Goal: Task Accomplishment & Management: Manage account settings

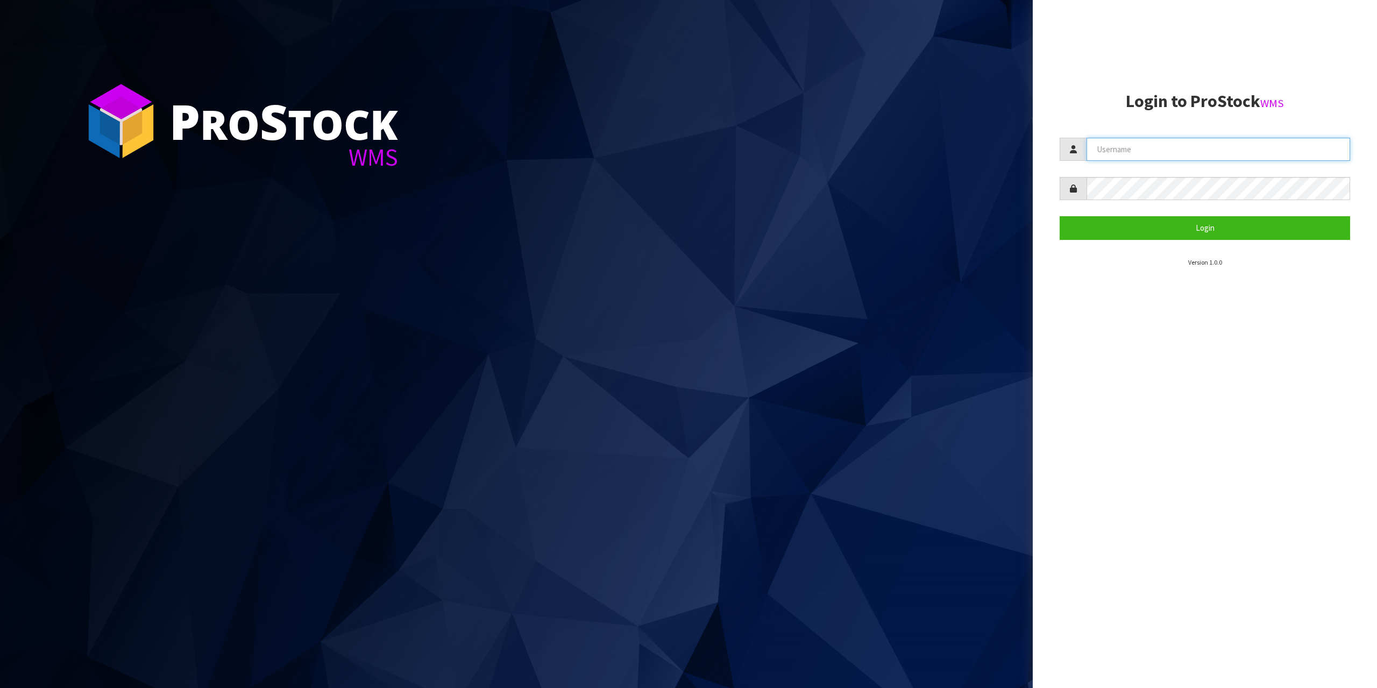
click at [1140, 149] on input "text" at bounding box center [1219, 149] width 264 height 23
type input "zubairmoolla"
click at [1060, 216] on button "Login" at bounding box center [1205, 227] width 291 height 23
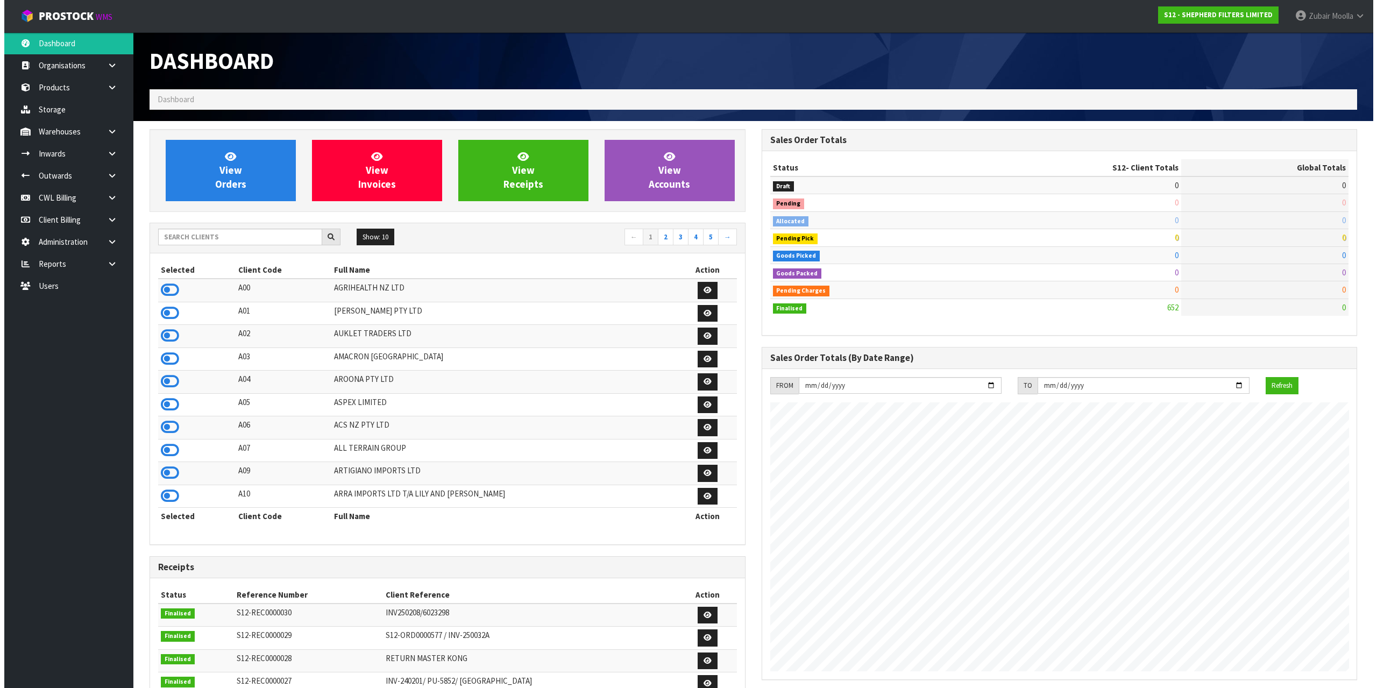
scroll to position [711, 612]
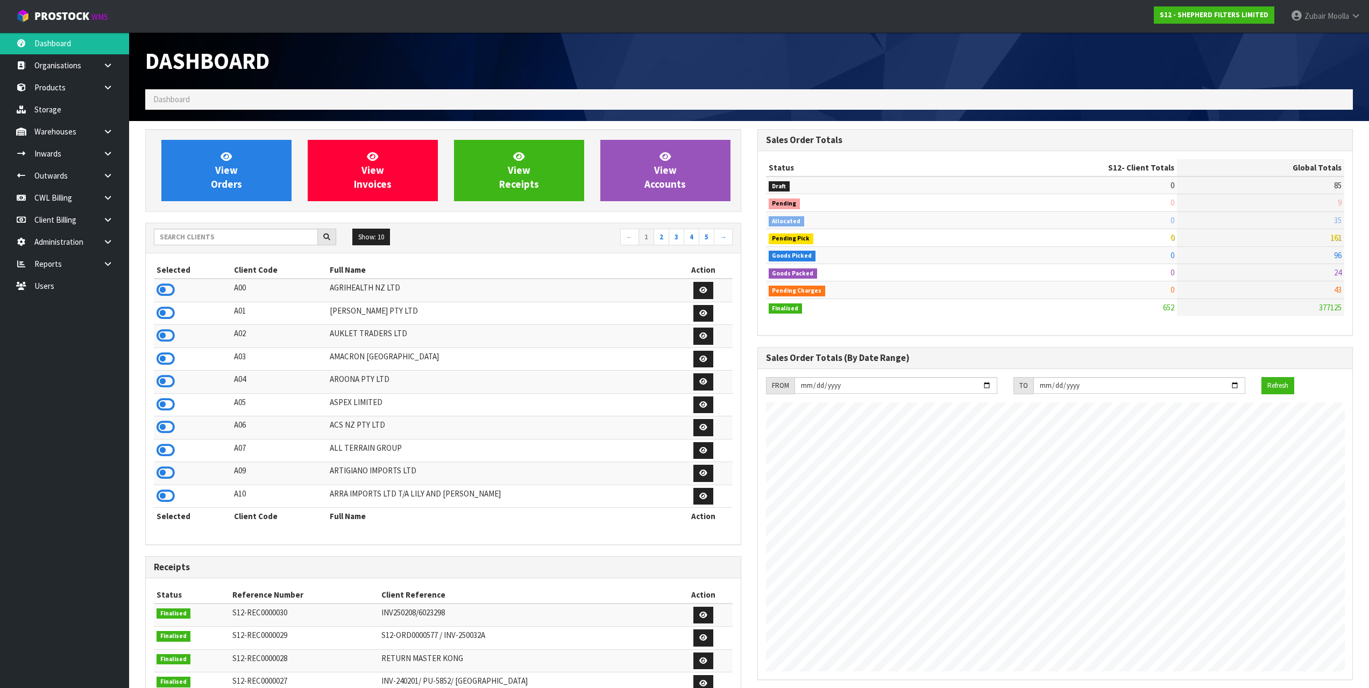
click at [315, 344] on td "A02" at bounding box center [279, 336] width 96 height 23
click at [56, 92] on link "Products" at bounding box center [64, 87] width 129 height 22
click at [562, 48] on div "Dashboard" at bounding box center [443, 60] width 612 height 57
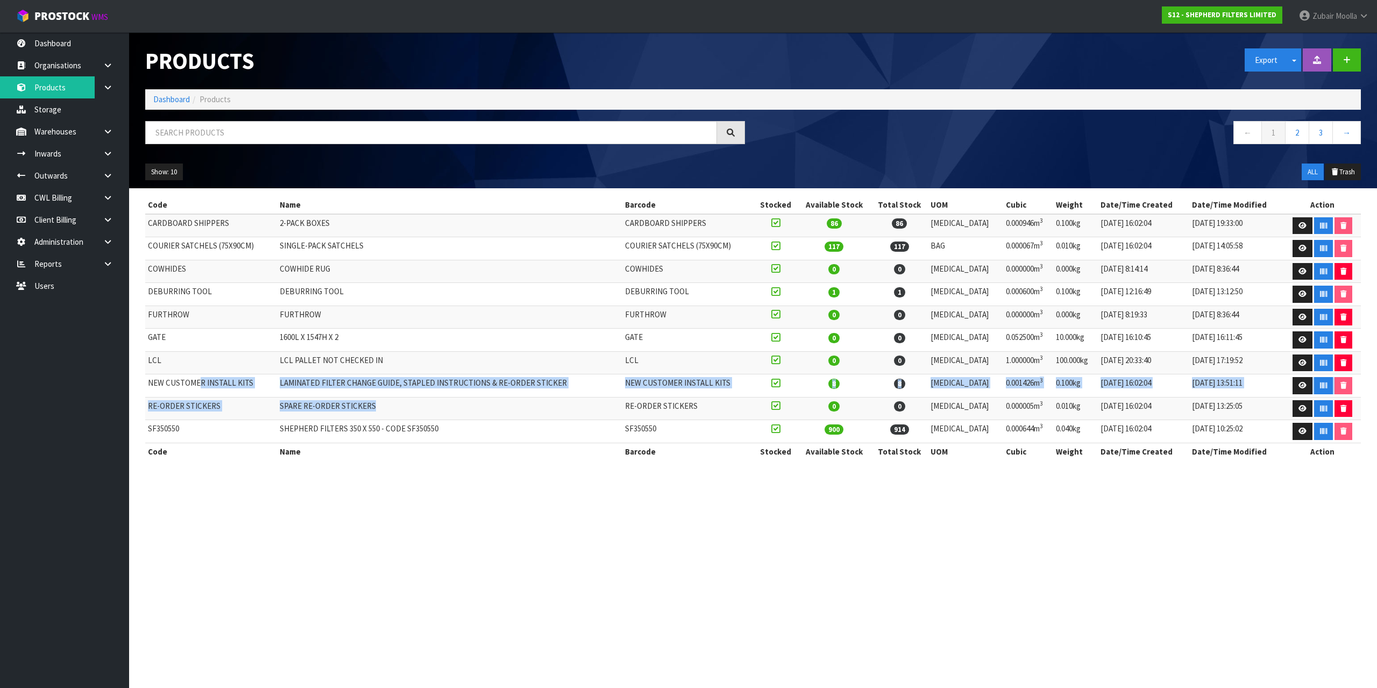
drag, startPoint x: 586, startPoint y: 419, endPoint x: 646, endPoint y: 434, distance: 61.6
click at [635, 427] on tbody "CARDBOARD SHIPPERS 2-PACK BOXES CARDBOARD SHIPPERS 86 86 [MEDICAL_DATA] 0.00094…" at bounding box center [753, 328] width 1216 height 229
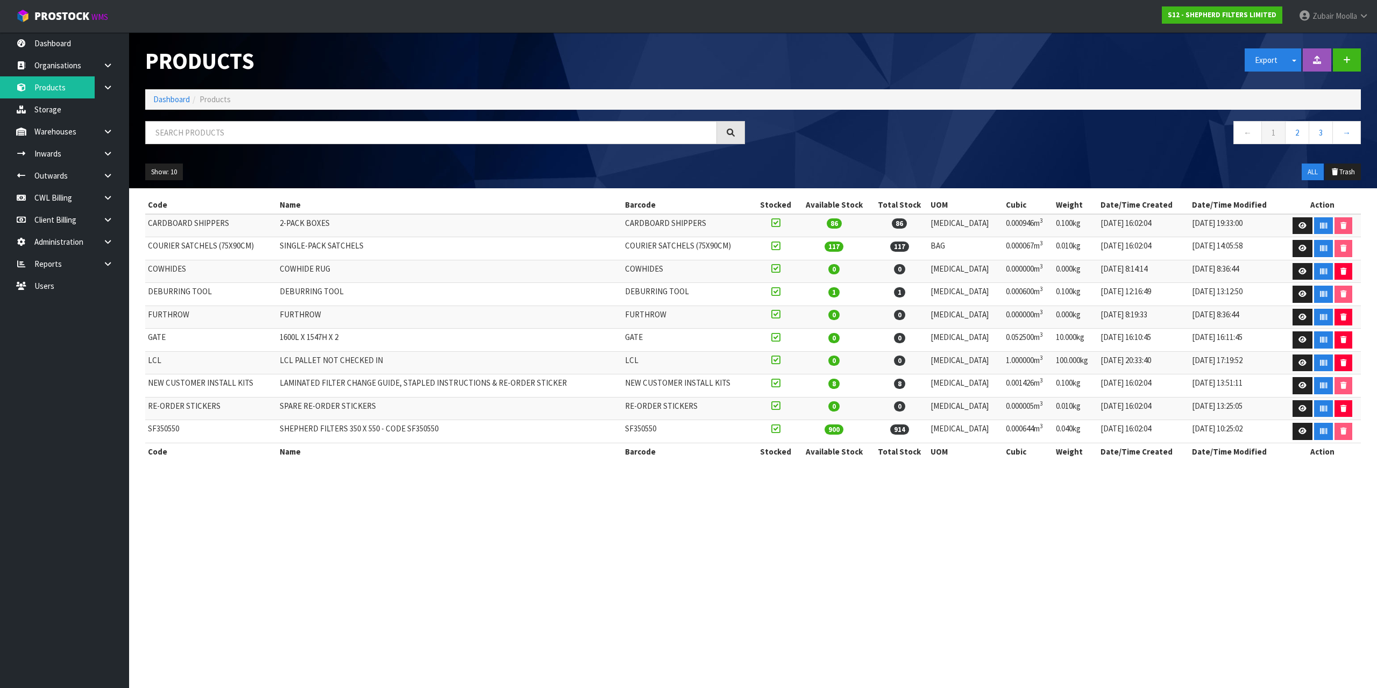
click at [836, 538] on section "Products Export Split button! SOH Summary Measurements Dangerous Goods Import P…" at bounding box center [688, 344] width 1377 height 688
click at [1299, 225] on icon at bounding box center [1303, 225] width 8 height 7
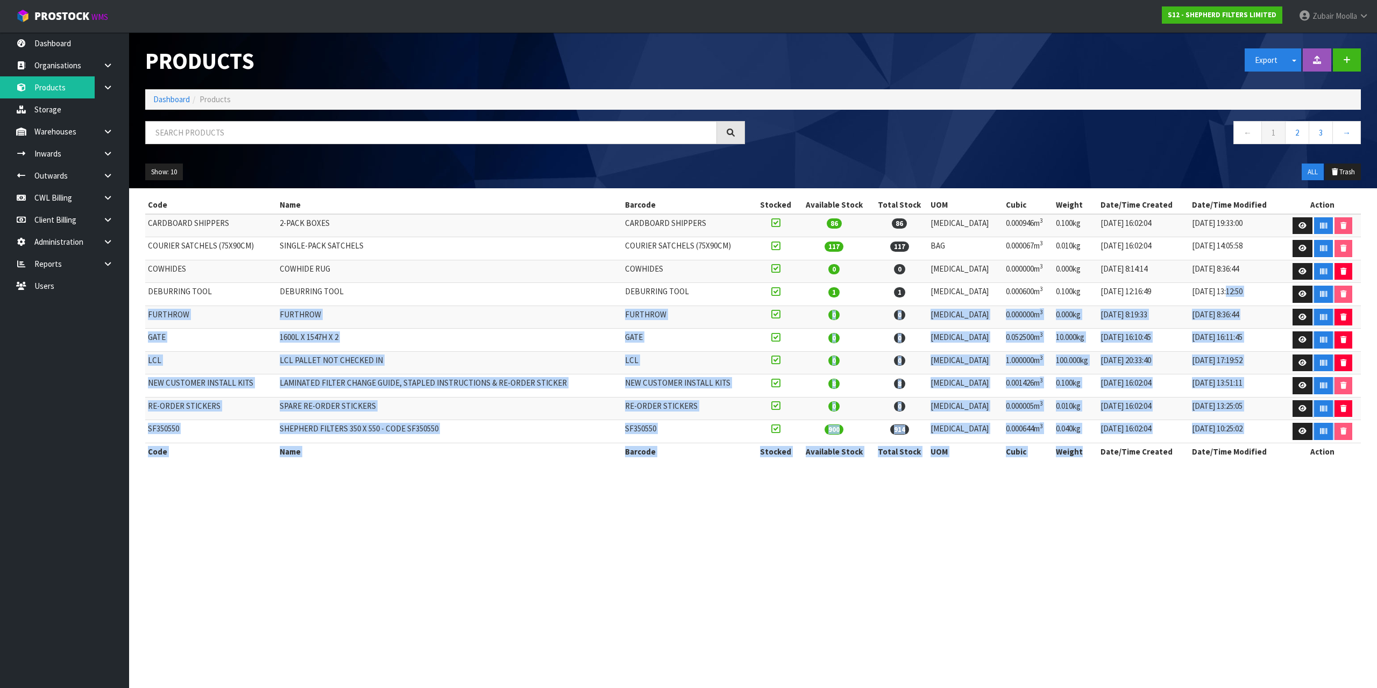
click at [1081, 461] on div "Code Name Barcode Stocked Available Stock Total Stock UOM Cubic Weight Date/Tim…" at bounding box center [753, 333] width 1216 height 275
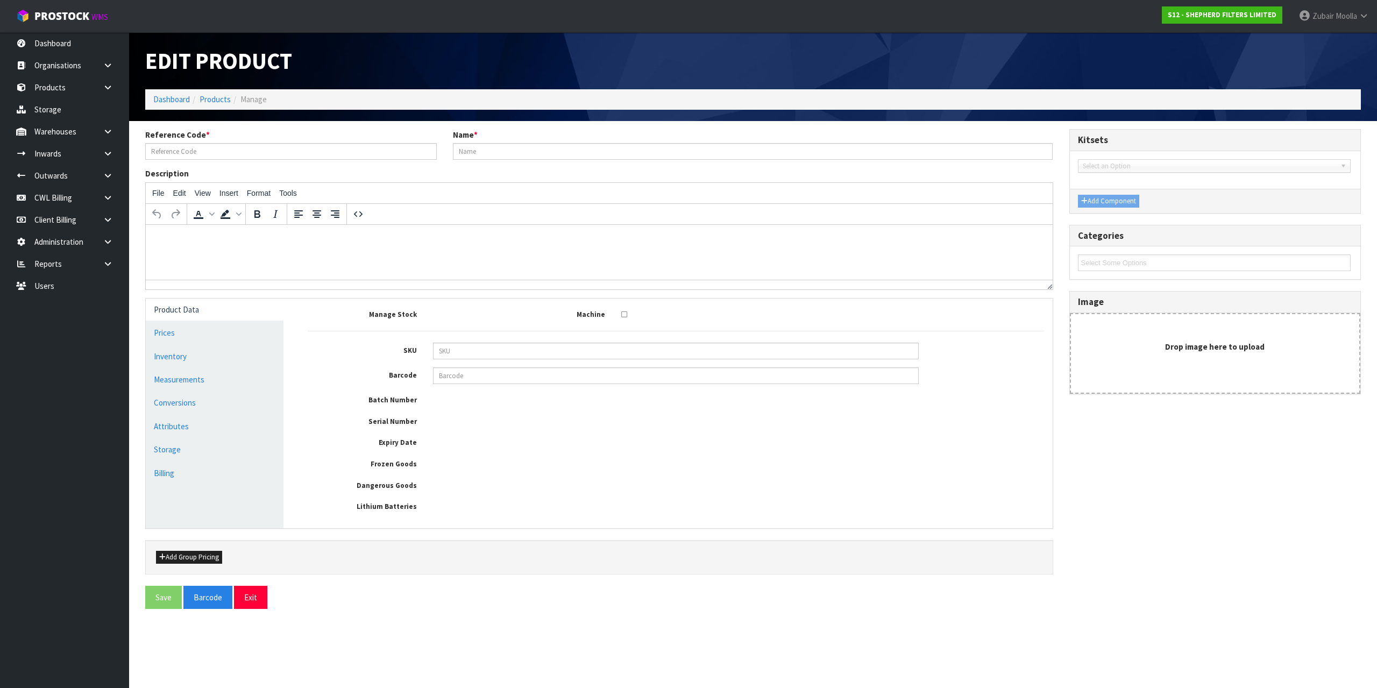
type input "CARDBOARD SHIPPERS"
type input "2-PACK BOXES"
drag, startPoint x: 616, startPoint y: 585, endPoint x: 261, endPoint y: 563, distance: 354.7
click at [267, 570] on form "Reference Code * CARDBOARD SHIPPERS Name * 2-PACK BOXES Description File Edit V…" at bounding box center [753, 369] width 1216 height 480
click at [172, 504] on ul "Product Data Prices Inventory Measurements Conversions Attributes Storage Billi…" at bounding box center [215, 414] width 138 height 230
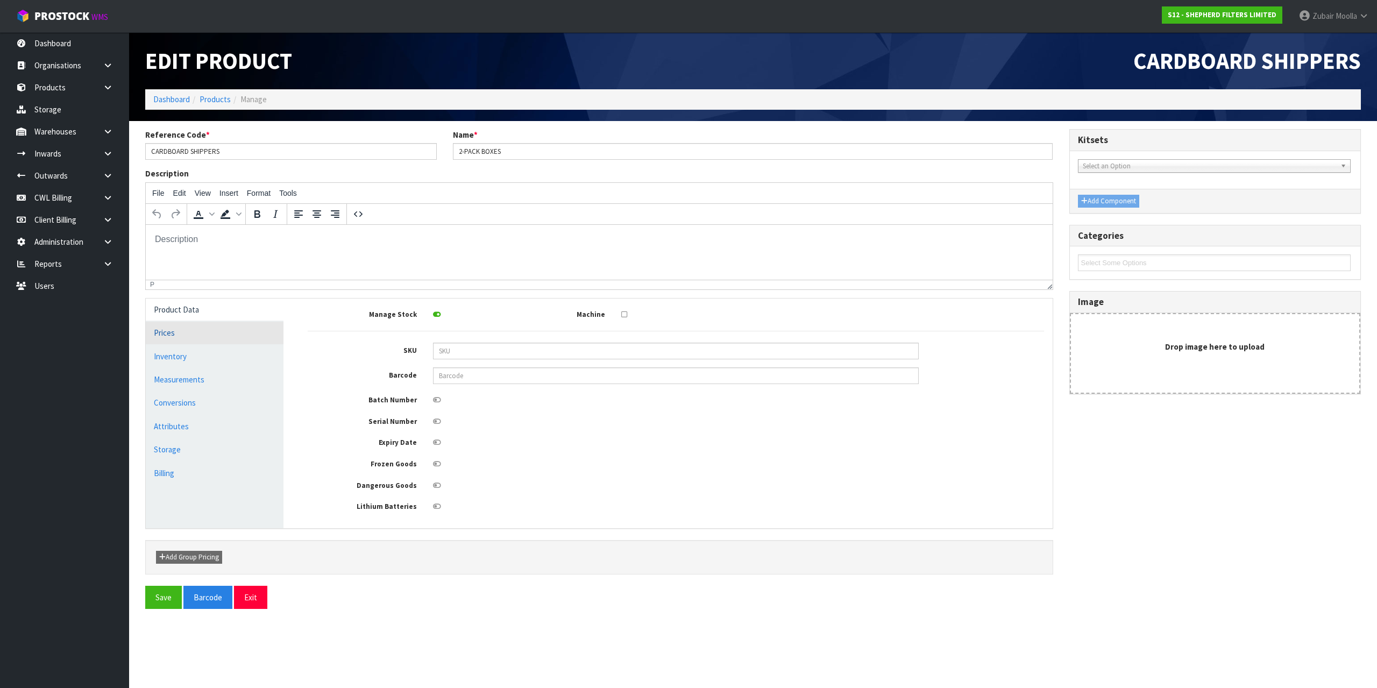
click at [162, 331] on link "Prices" at bounding box center [215, 333] width 138 height 22
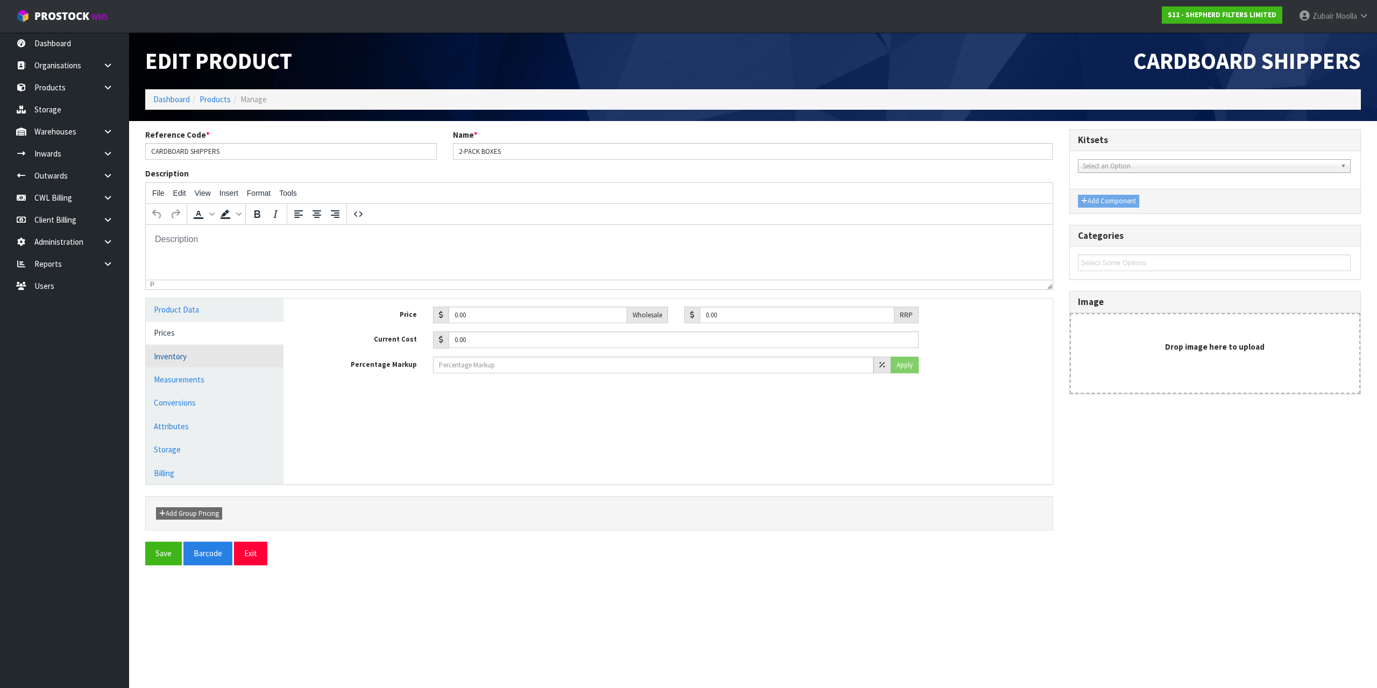
click at [185, 366] on link "Inventory" at bounding box center [215, 356] width 138 height 22
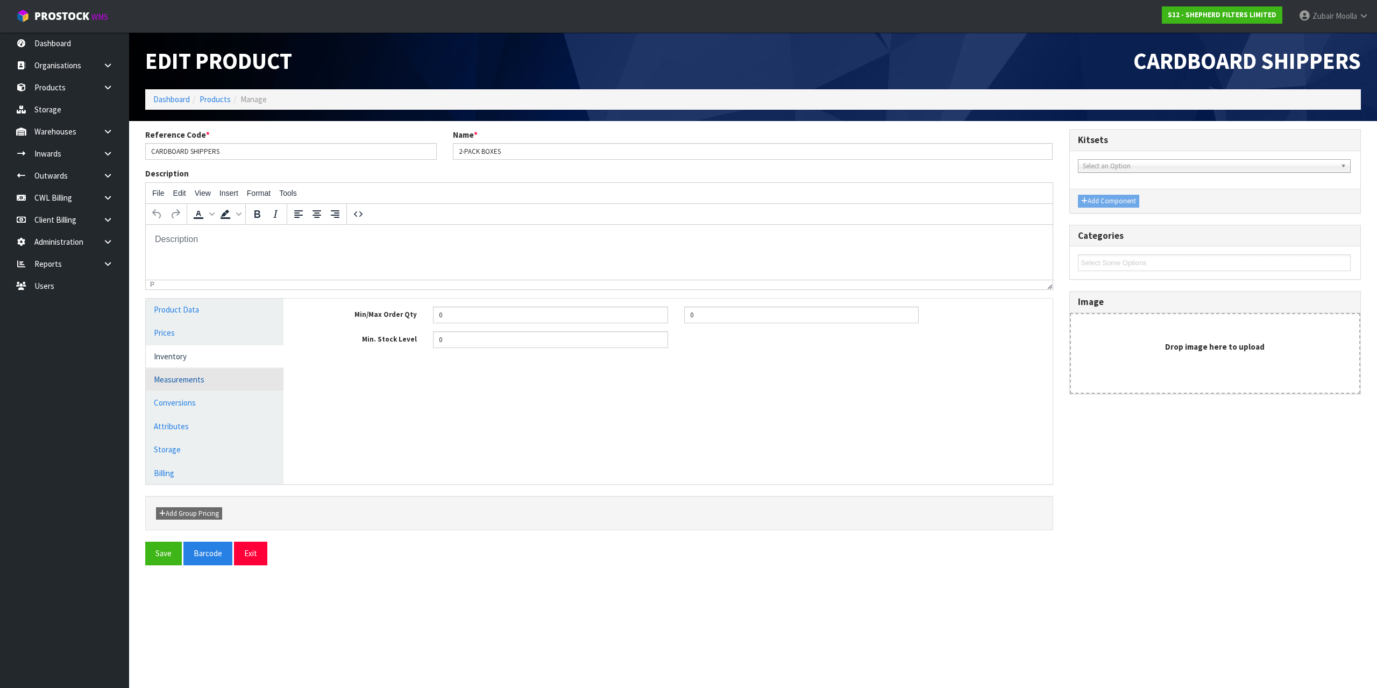
click at [182, 381] on link "Measurements" at bounding box center [215, 380] width 138 height 22
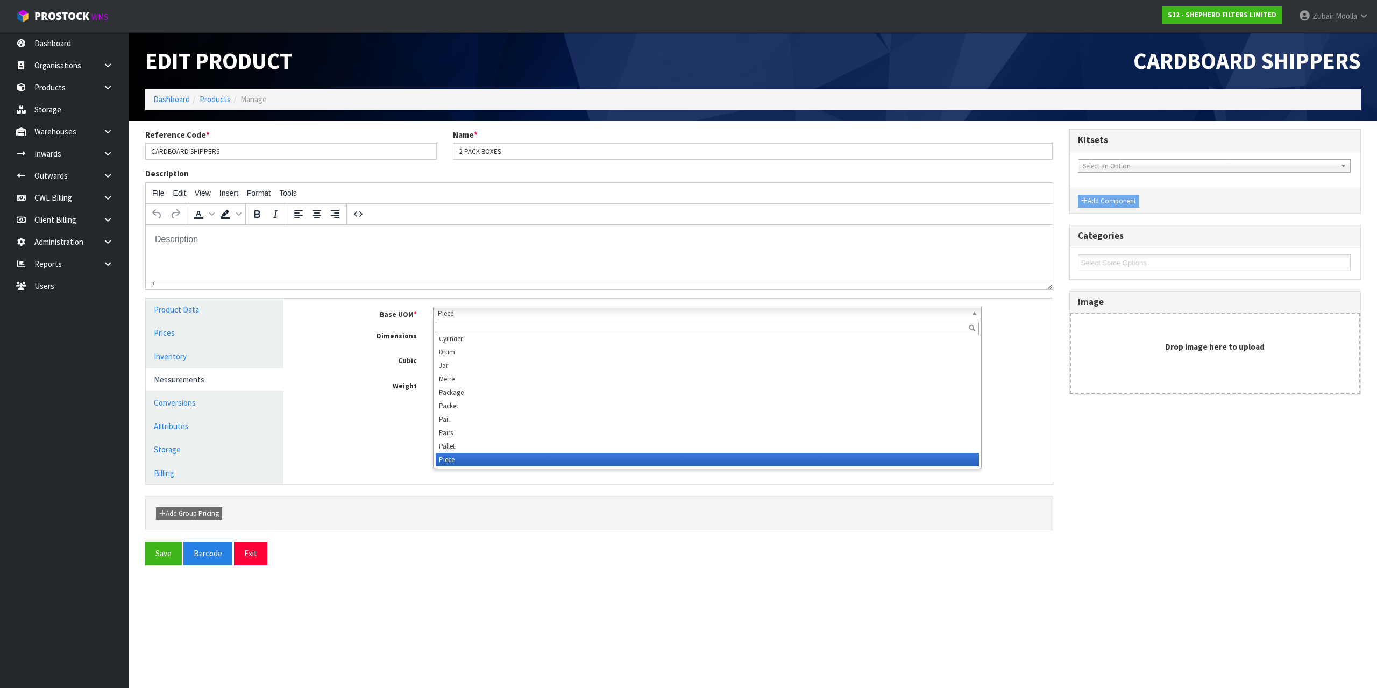
click at [687, 318] on span "Piece" at bounding box center [702, 313] width 529 height 13
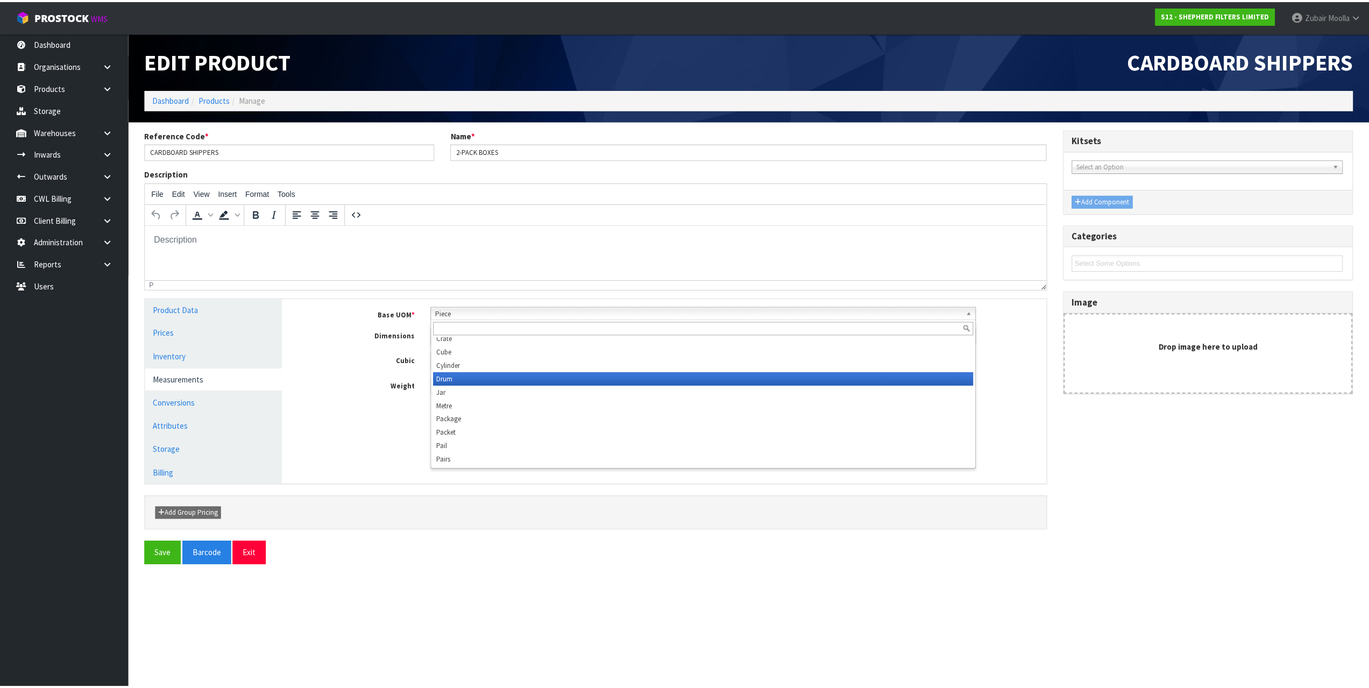
scroll to position [234, 0]
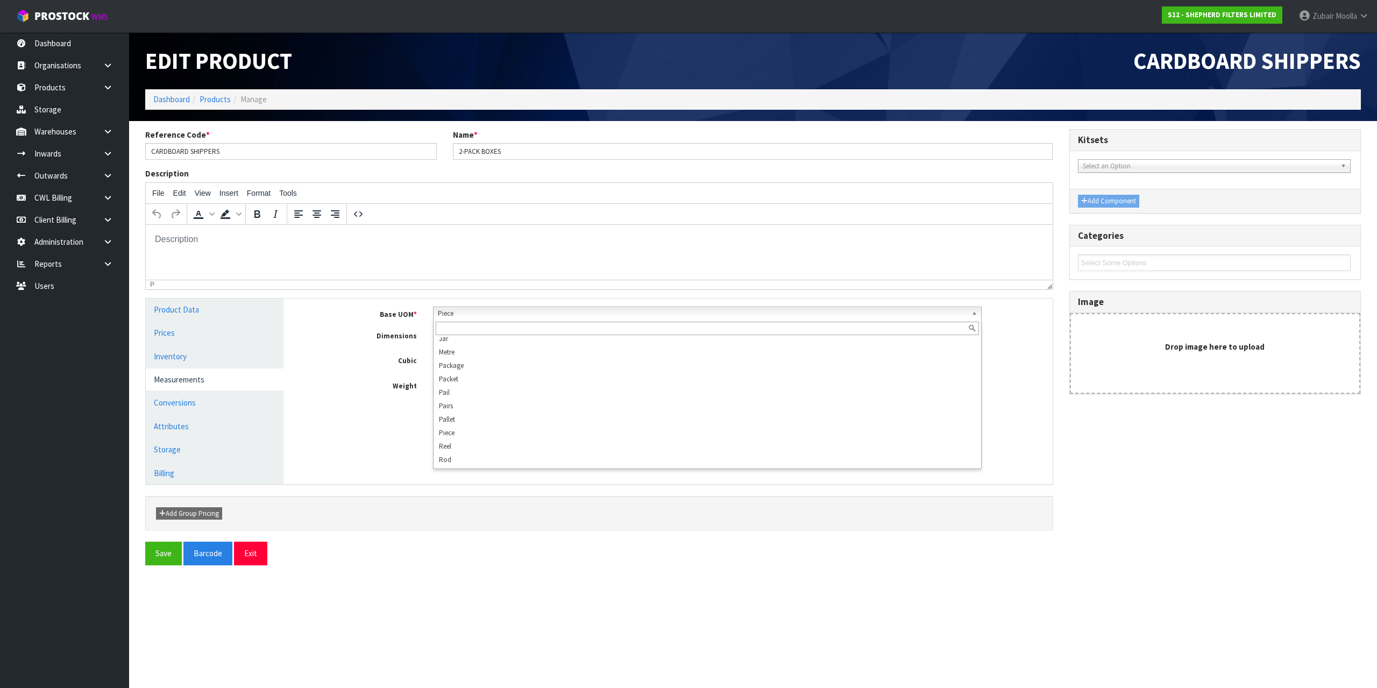
click at [360, 440] on div "Manage Stock Machine SKU Barcode Batch Number Serial Number Expiry Date Frozen …" at bounding box center [676, 392] width 769 height 186
click at [67, 38] on link "Dashboard" at bounding box center [64, 43] width 129 height 22
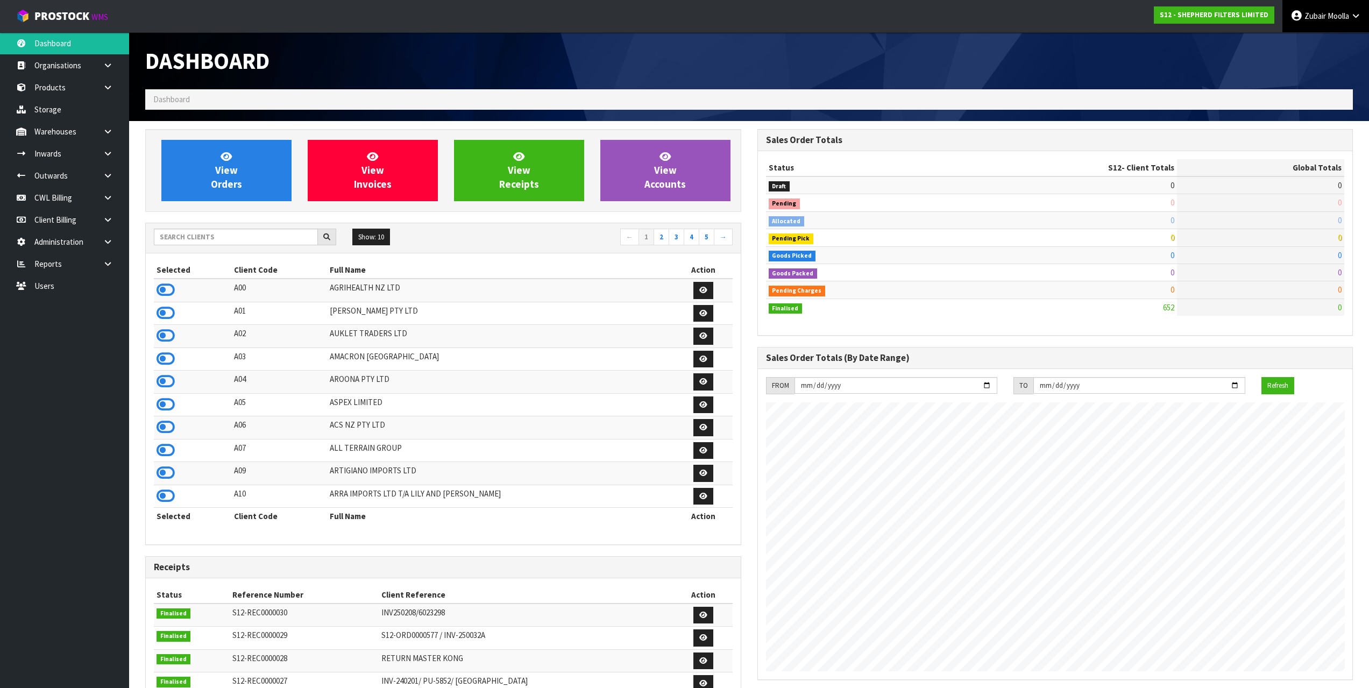
scroll to position [711, 612]
click at [1340, 12] on span "Moolla" at bounding box center [1339, 16] width 22 height 10
click at [1340, 43] on link "Logout" at bounding box center [1326, 43] width 85 height 15
click at [924, 47] on div at bounding box center [1055, 40] width 612 height 16
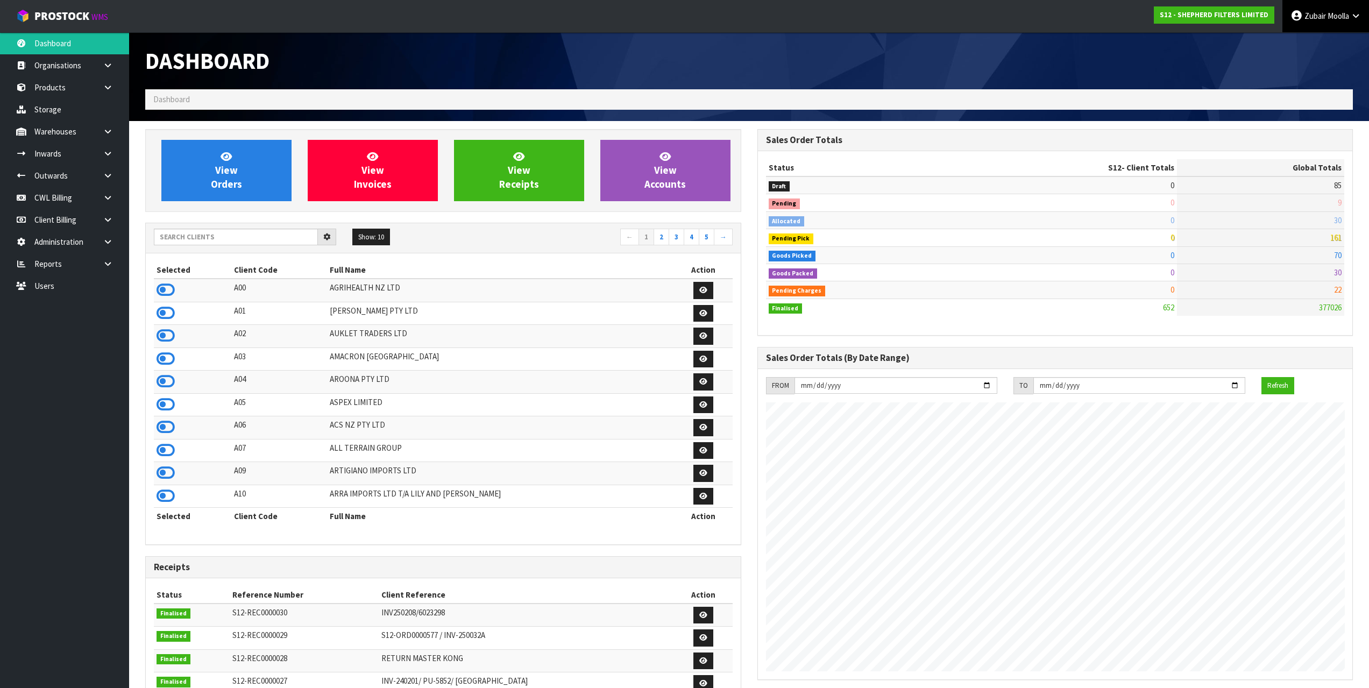
drag, startPoint x: 1350, startPoint y: 10, endPoint x: 1351, endPoint y: 31, distance: 21.0
click at [1350, 10] on link "Zubair Moolla" at bounding box center [1326, 16] width 87 height 32
click at [1330, 43] on link "Logout" at bounding box center [1326, 43] width 85 height 15
click at [1315, 93] on ol "Dashboard" at bounding box center [749, 99] width 1208 height 20
